Goal: Task Accomplishment & Management: Manage account settings

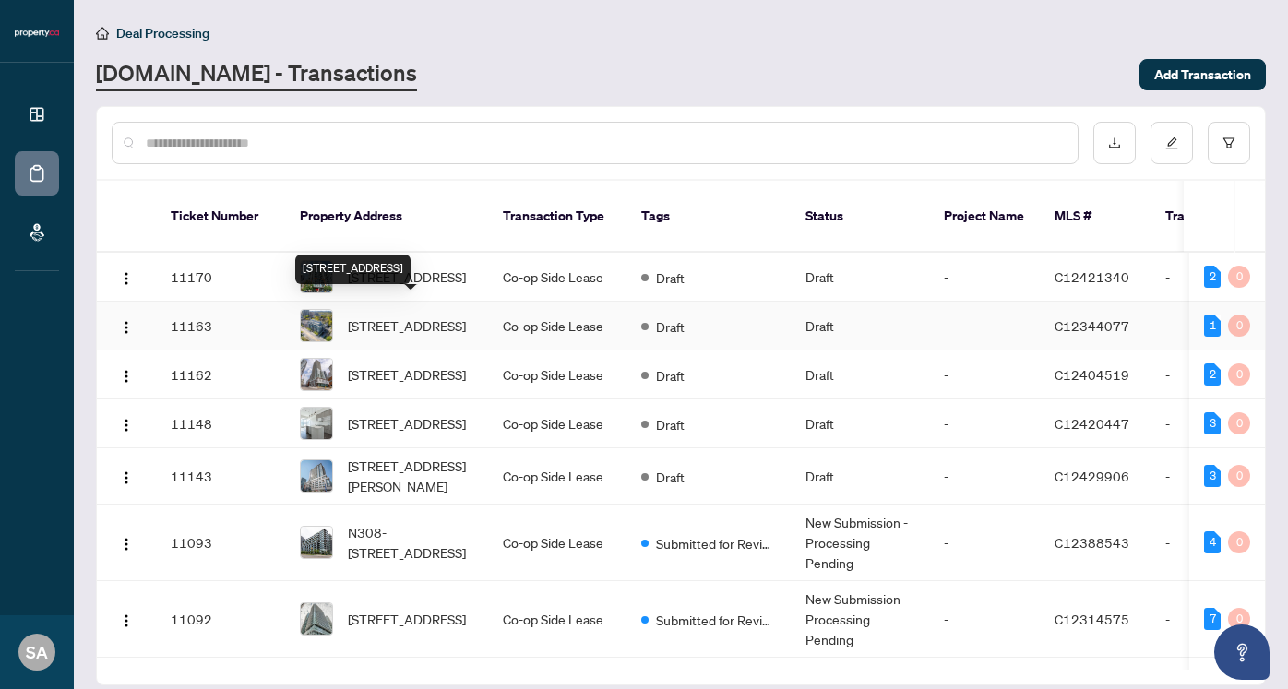
click at [430, 316] on span "[STREET_ADDRESS]" at bounding box center [407, 326] width 118 height 20
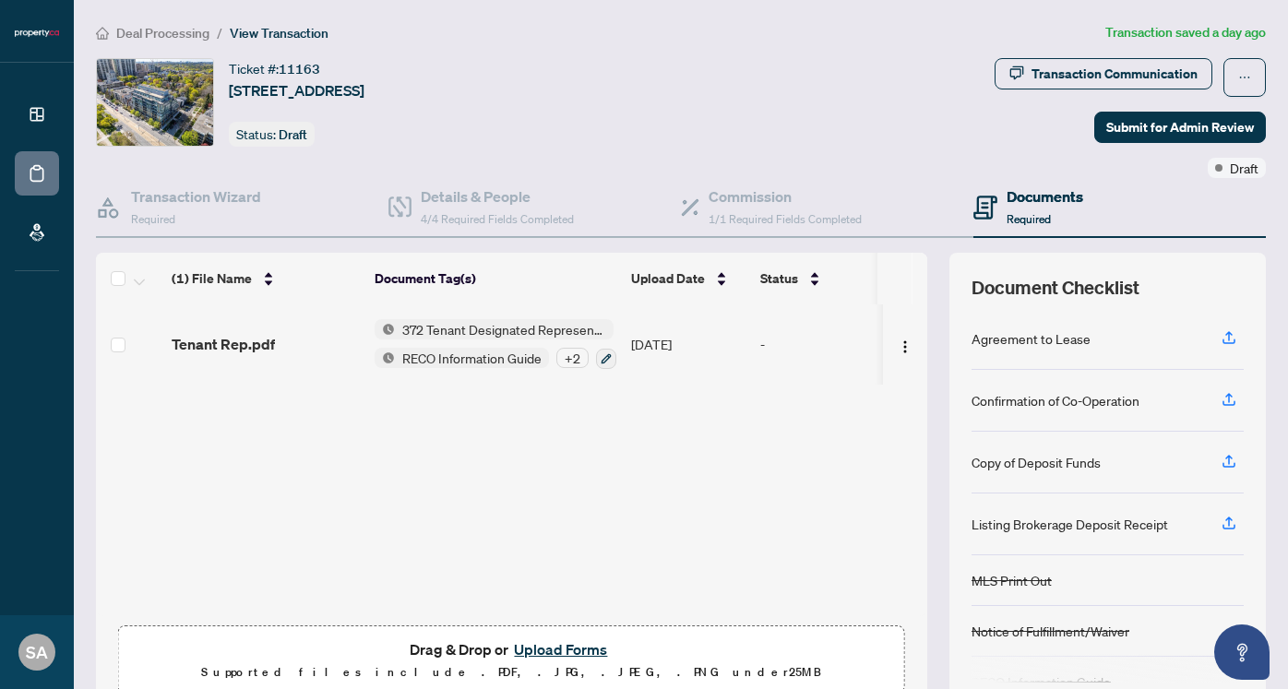
scroll to position [82, 0]
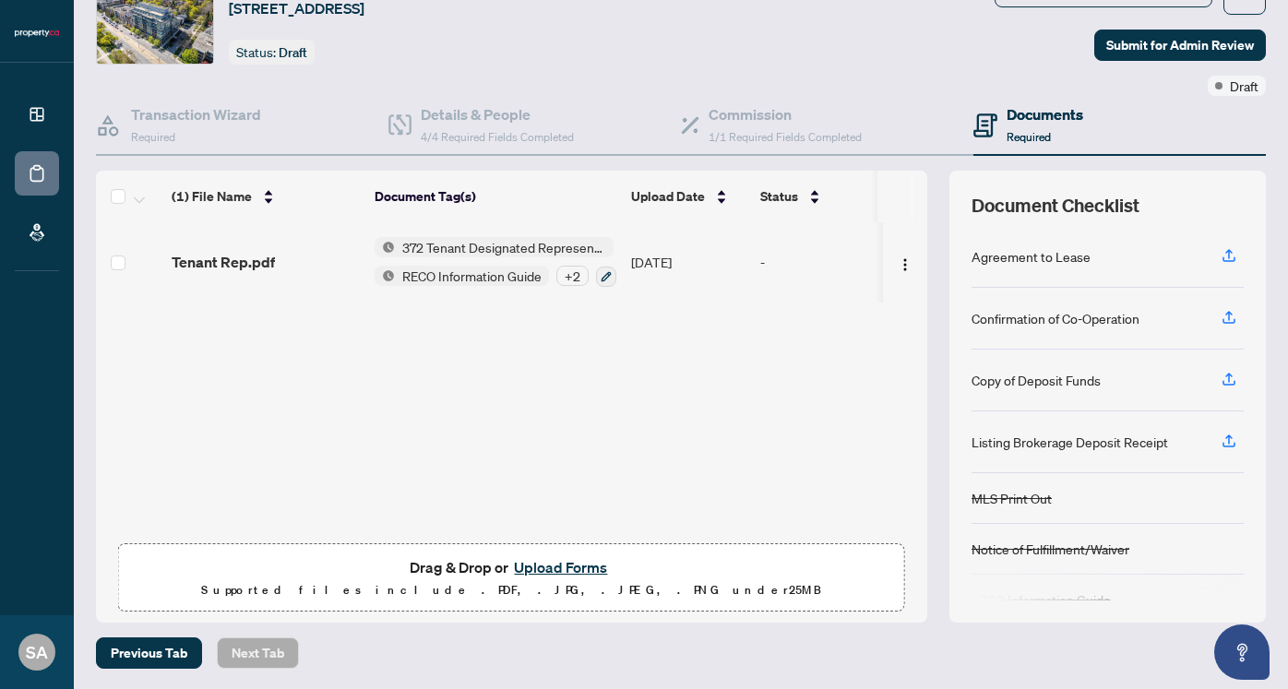
click at [549, 565] on button "Upload Forms" at bounding box center [561, 568] width 104 height 24
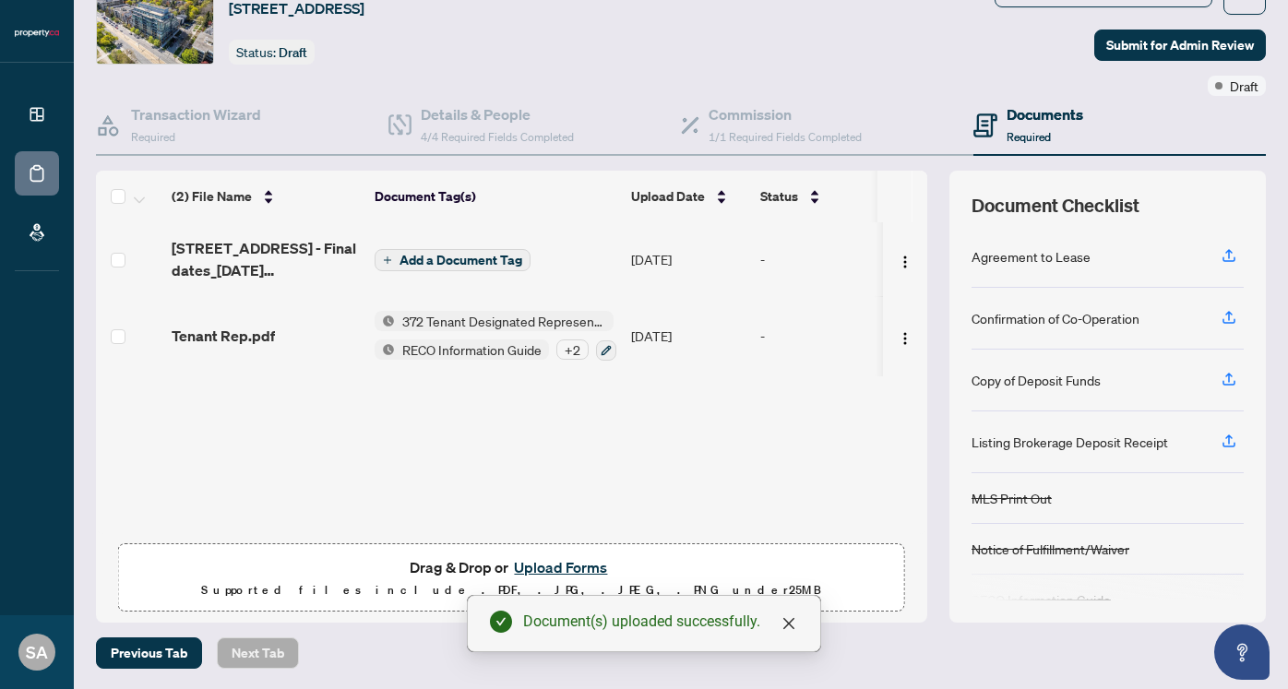
click at [472, 262] on span "Add a Document Tag" at bounding box center [461, 260] width 123 height 13
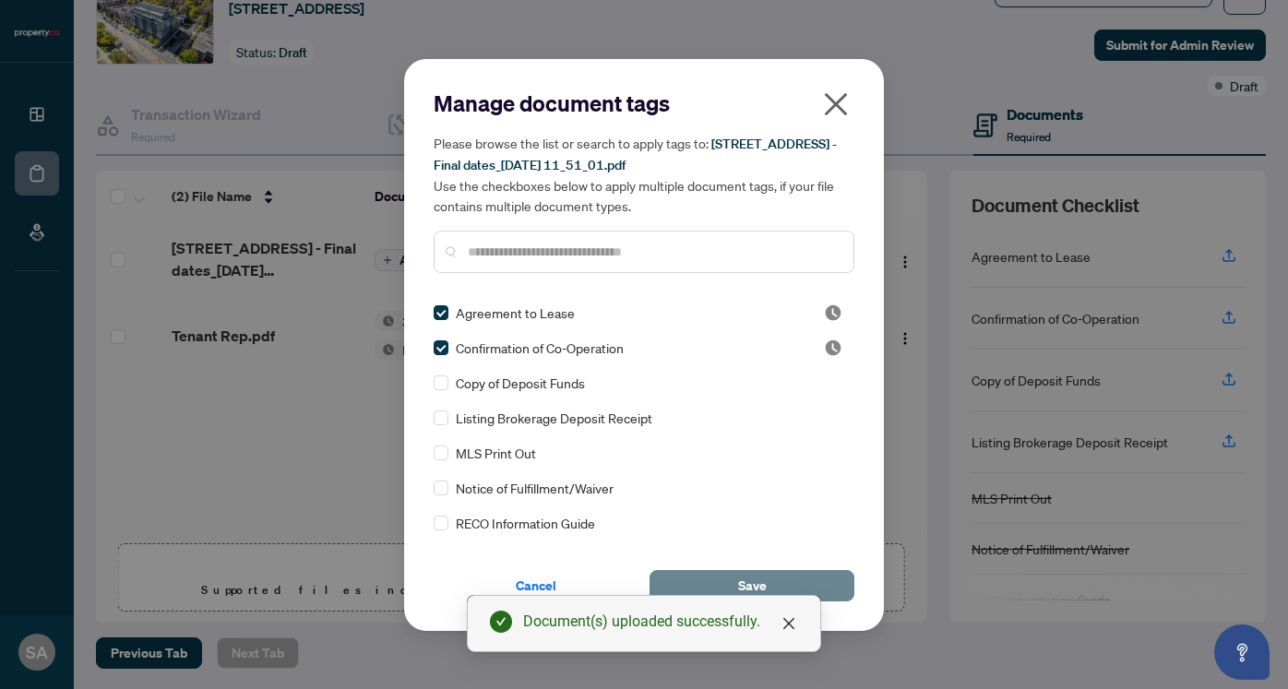
click at [763, 581] on span "Save" at bounding box center [752, 586] width 29 height 30
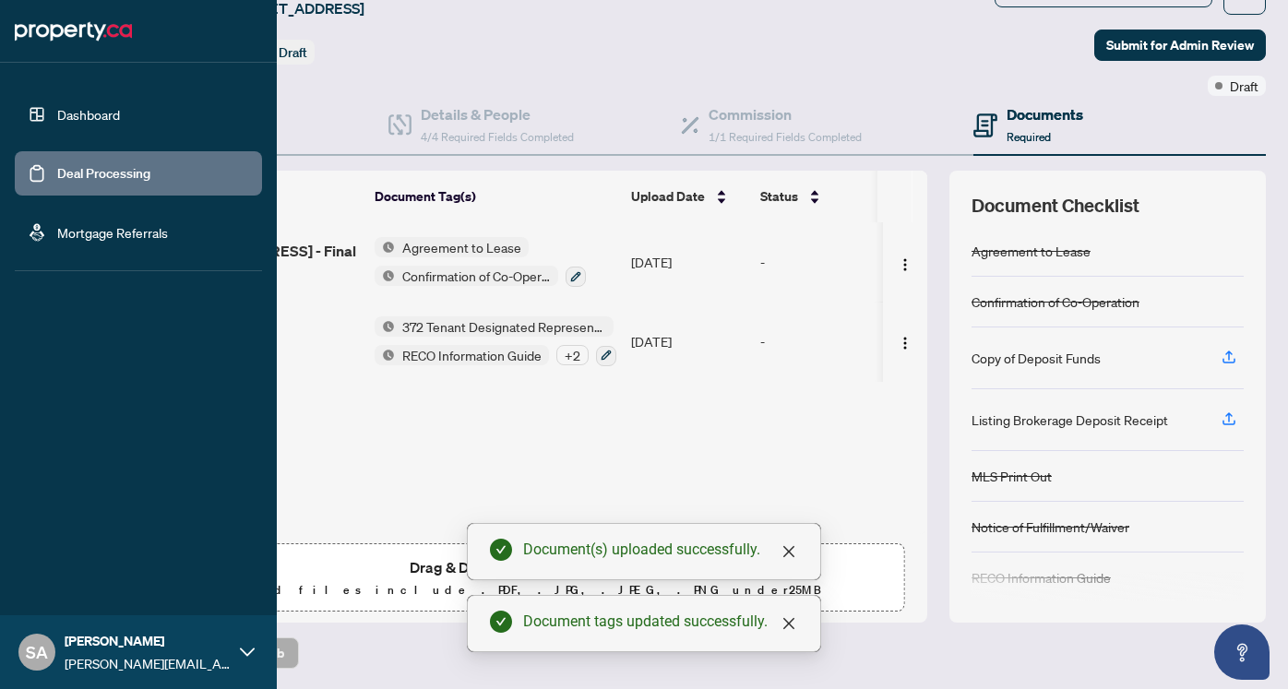
click at [57, 168] on link "Deal Processing" at bounding box center [103, 173] width 93 height 17
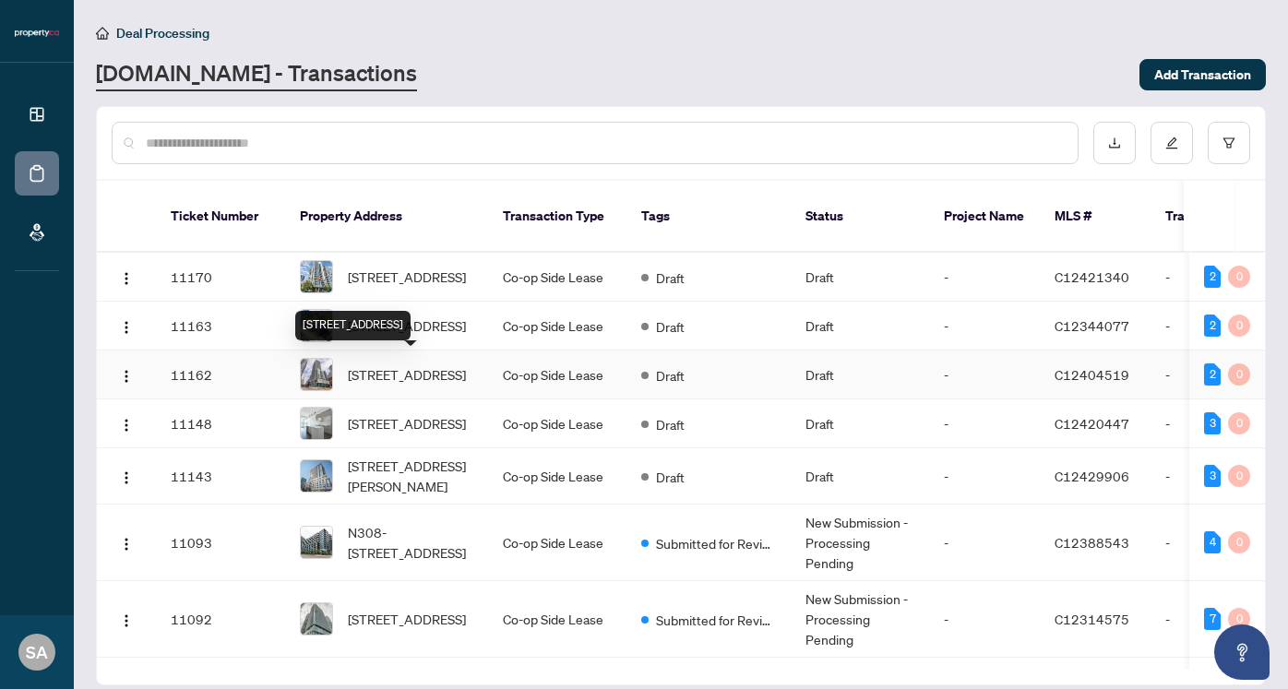
click at [410, 365] on span "[STREET_ADDRESS]" at bounding box center [407, 375] width 118 height 20
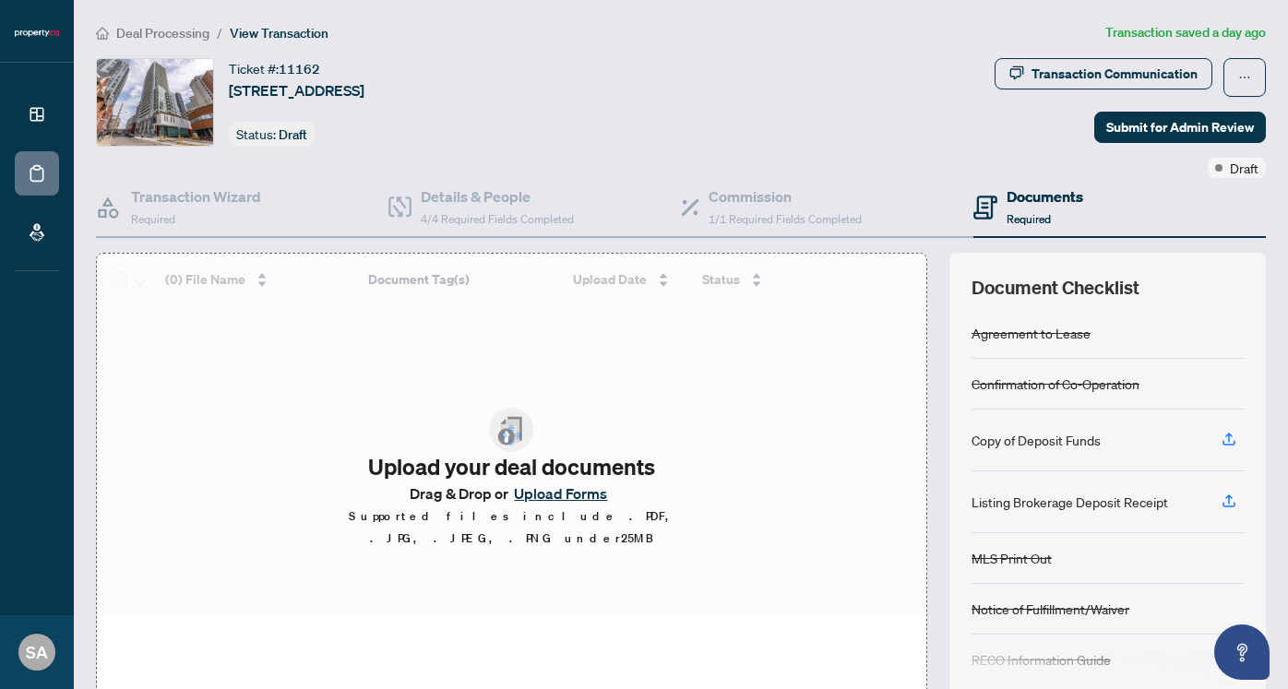
scroll to position [82, 0]
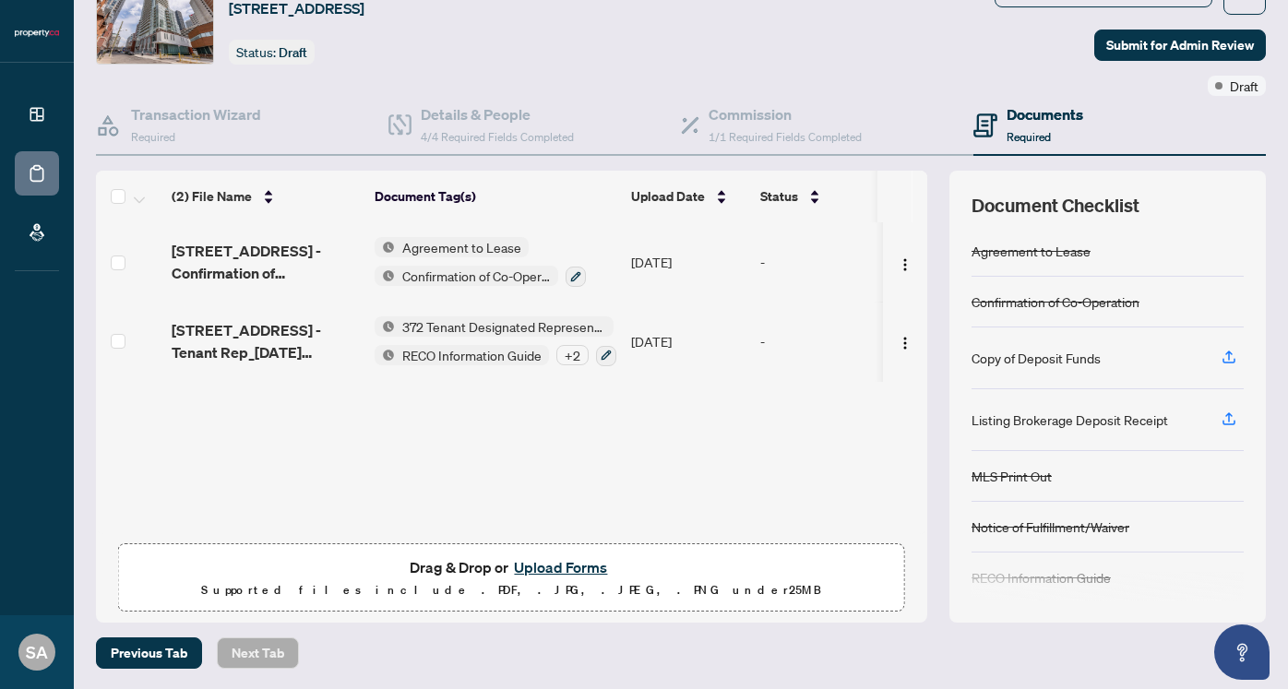
click at [555, 565] on button "Upload Forms" at bounding box center [561, 568] width 104 height 24
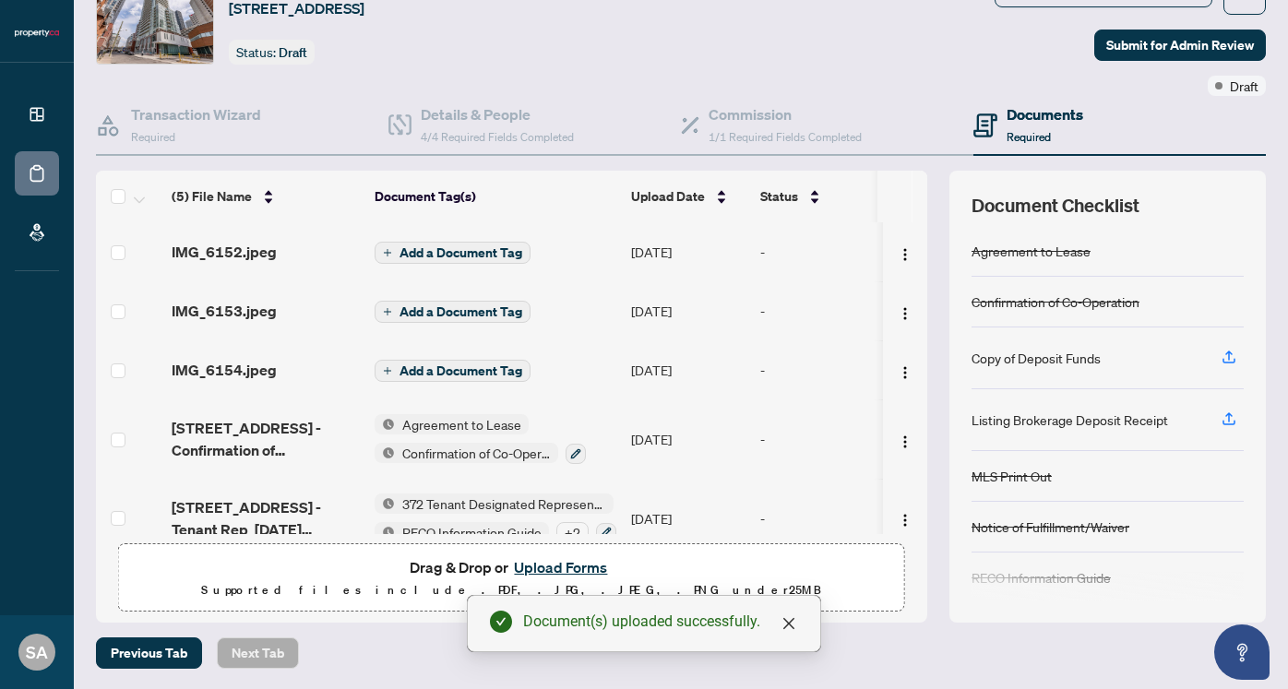
click at [461, 252] on span "Add a Document Tag" at bounding box center [461, 252] width 123 height 13
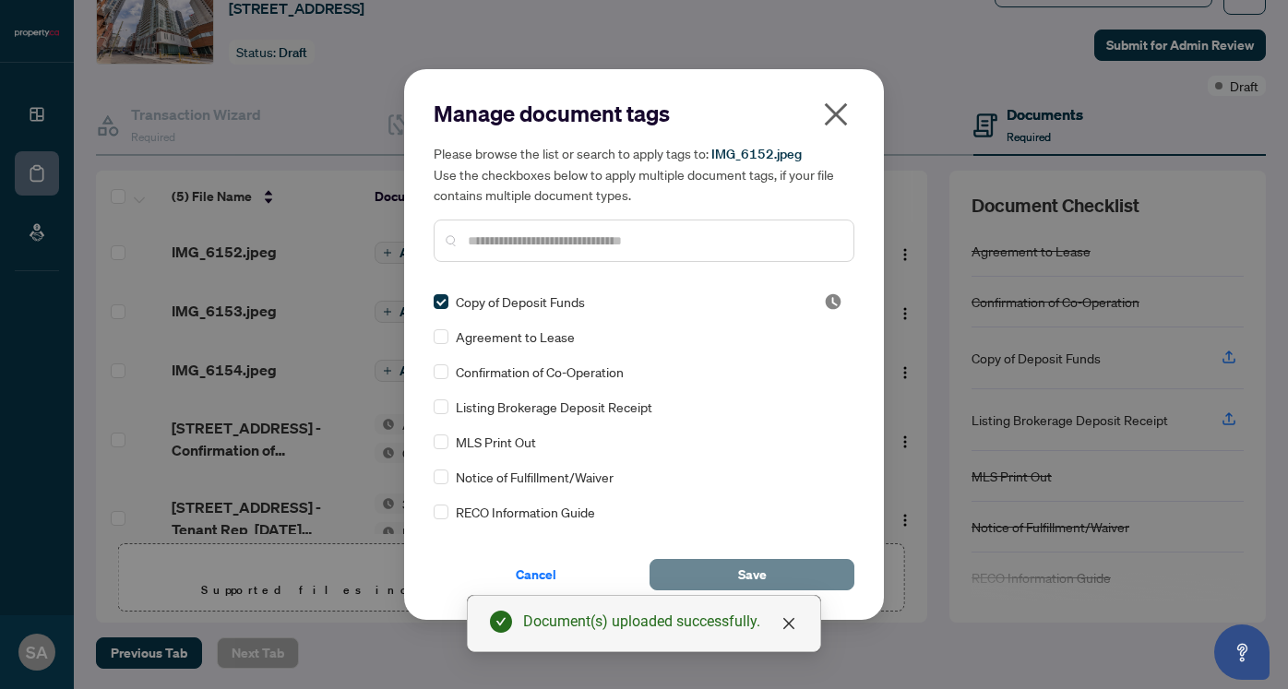
click at [768, 573] on button "Save" at bounding box center [752, 574] width 205 height 31
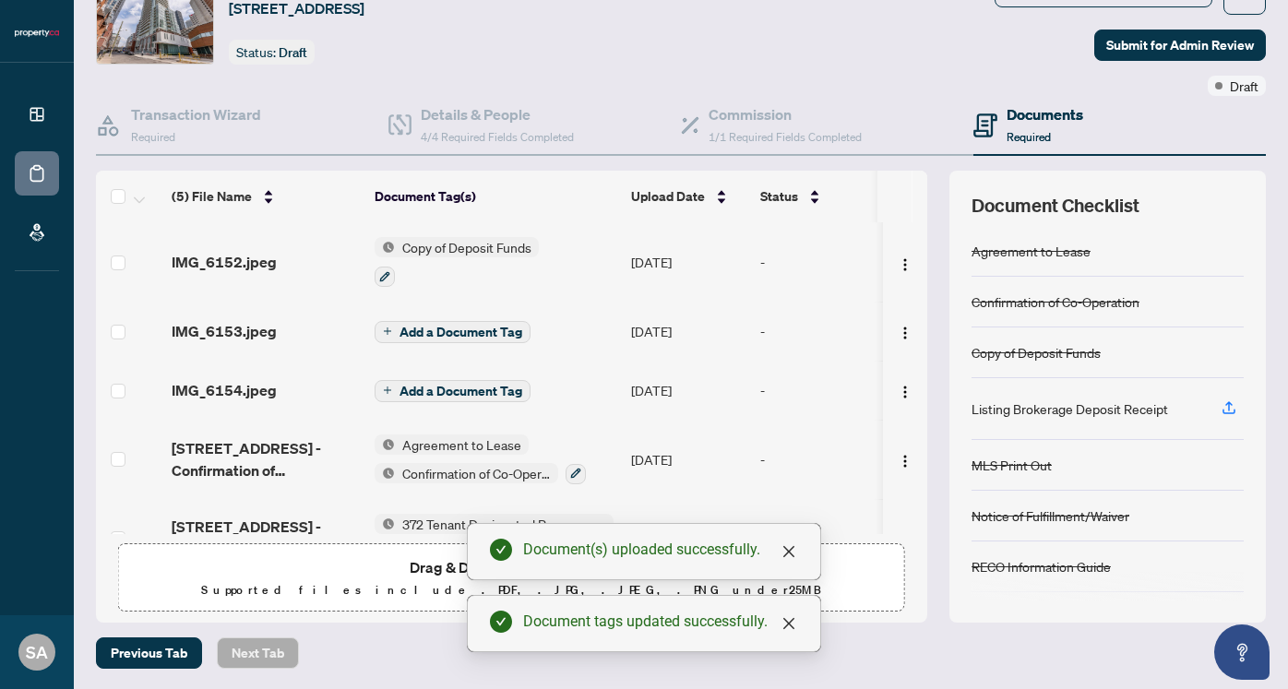
click at [418, 326] on span "Add a Document Tag" at bounding box center [461, 332] width 123 height 13
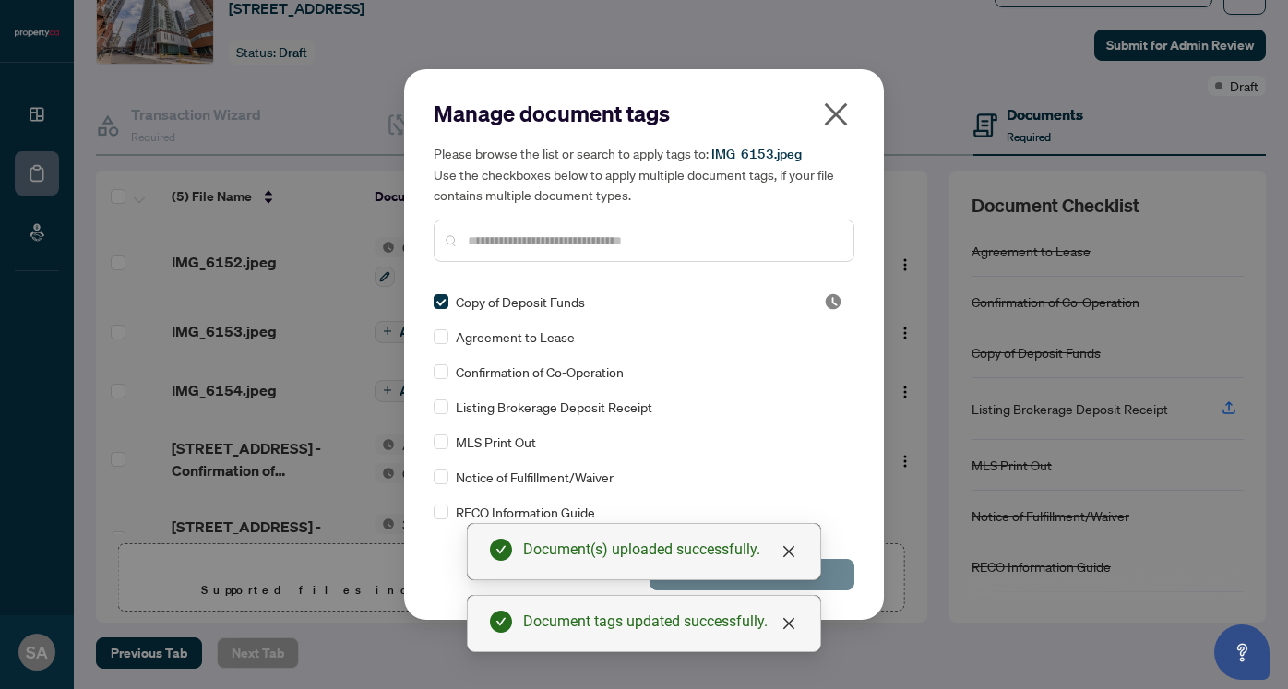
click at [841, 582] on button "Save" at bounding box center [752, 574] width 205 height 31
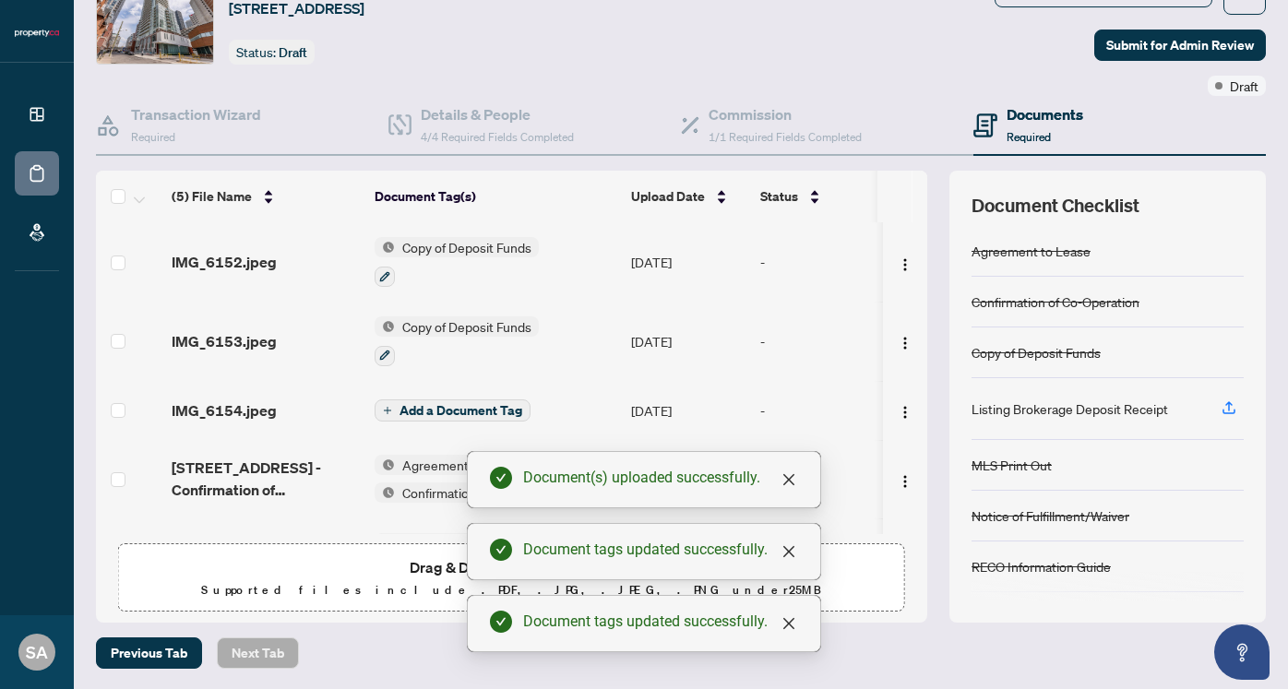
click at [419, 404] on span "Add a Document Tag" at bounding box center [461, 410] width 123 height 13
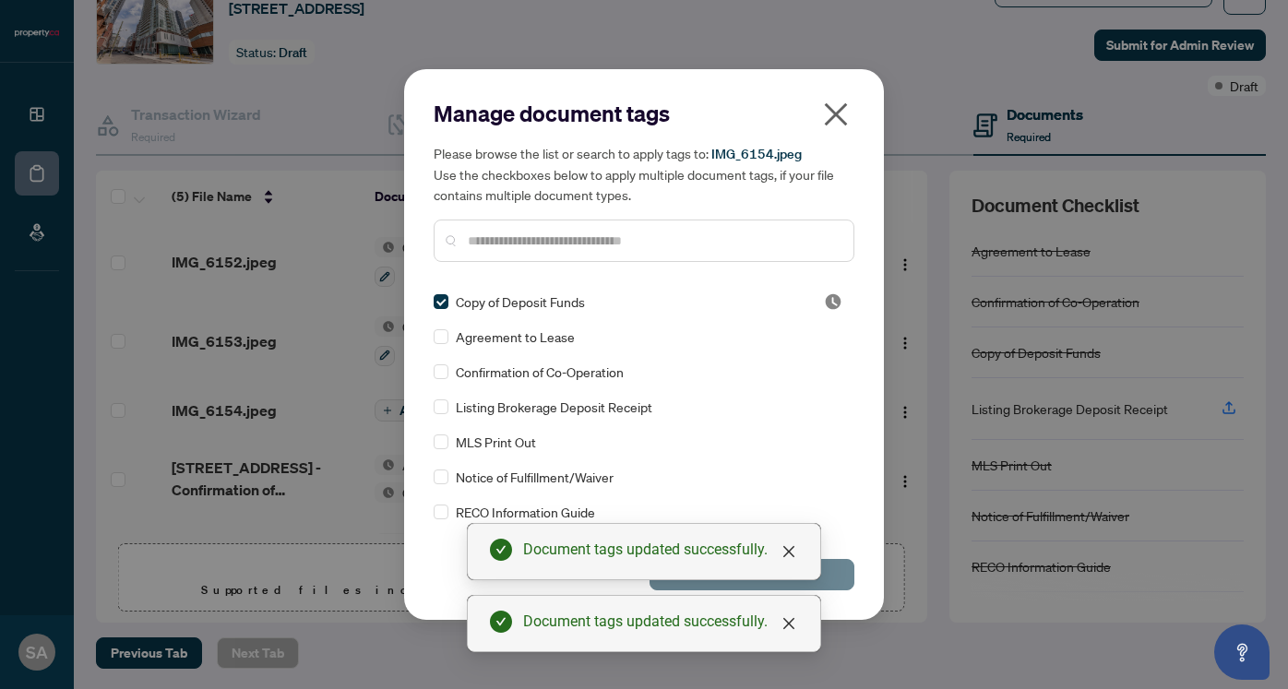
click at [837, 571] on button "Save" at bounding box center [752, 574] width 205 height 31
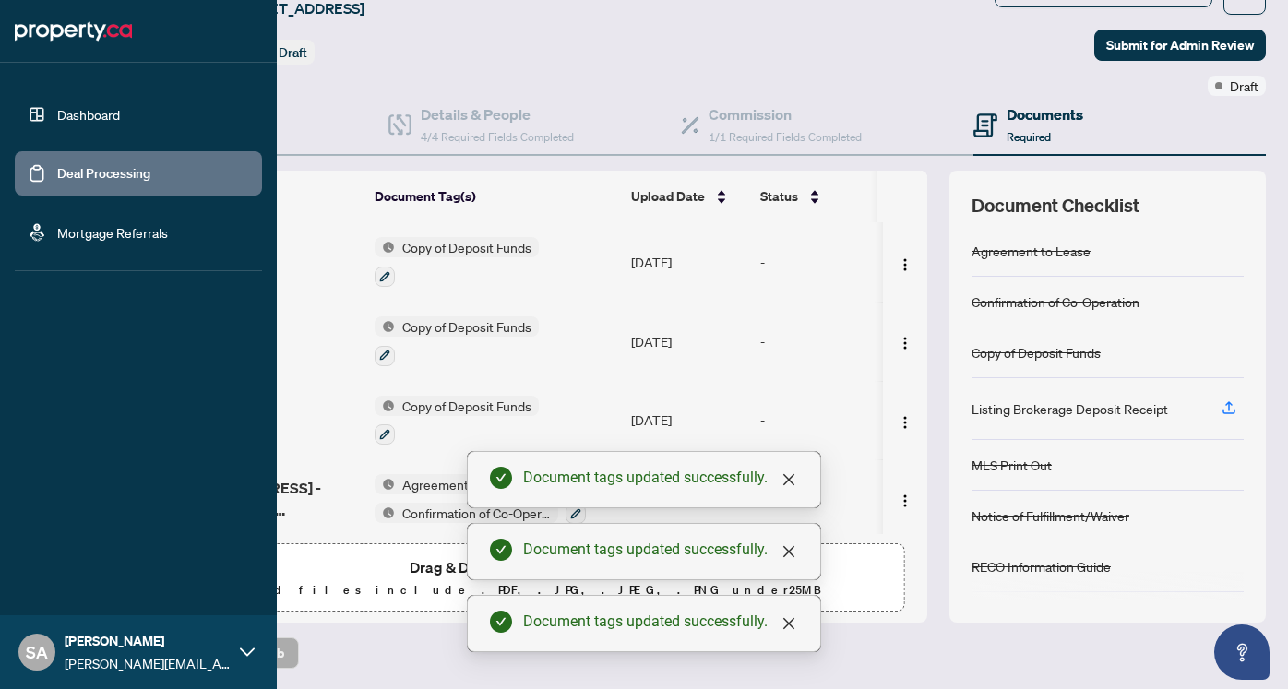
click at [57, 175] on link "Deal Processing" at bounding box center [103, 173] width 93 height 17
